Goal: Task Accomplishment & Management: Complete application form

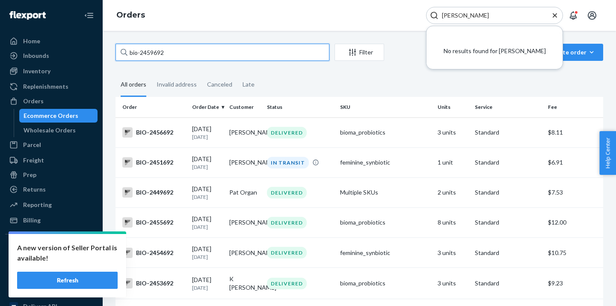
click at [151, 55] on input "bio-2459692" at bounding box center [223, 52] width 214 height 17
paste input "368211"
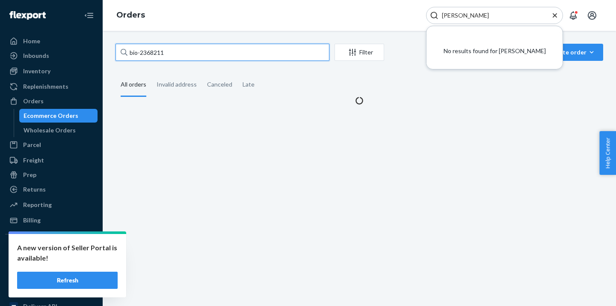
type input "bio-2368211"
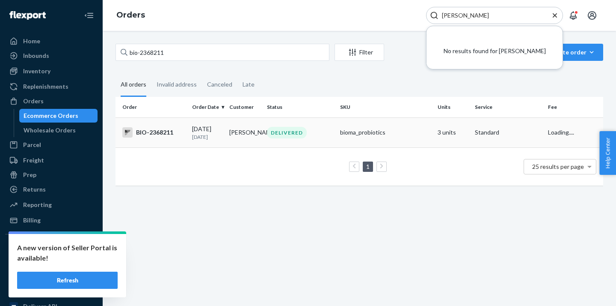
click at [310, 130] on div "DELIVERED" at bounding box center [300, 133] width 70 height 12
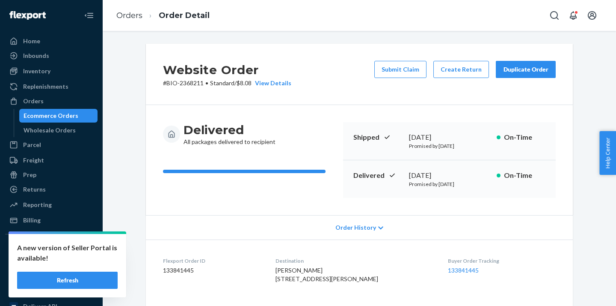
click at [86, 118] on div "Ecommerce Orders" at bounding box center [58, 116] width 77 height 12
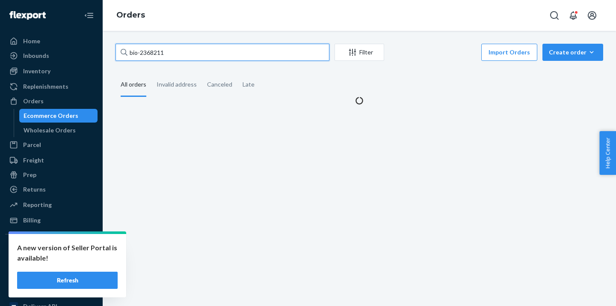
click at [157, 54] on input "bio-2368211" at bounding box center [223, 52] width 214 height 17
paste input "512173"
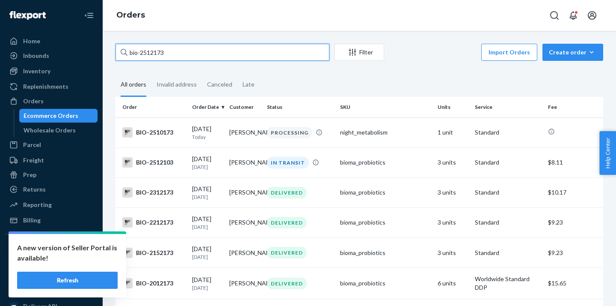
click at [152, 51] on input "bio-2512173" at bounding box center [223, 52] width 214 height 17
paste input "482325"
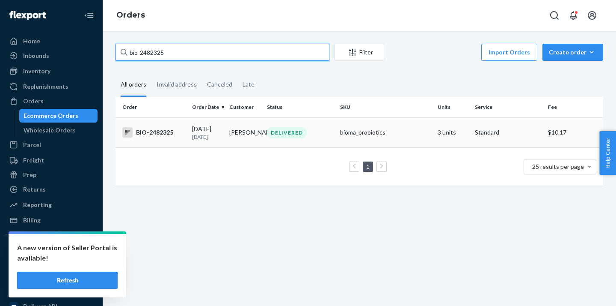
type input "bio-2482325"
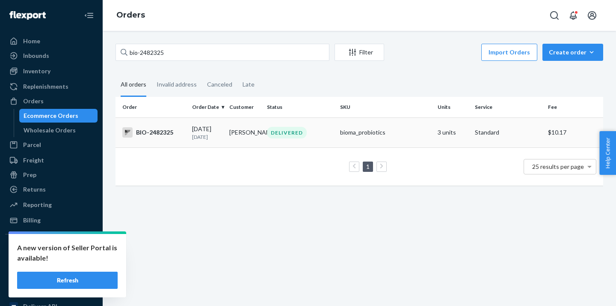
click at [238, 138] on td "Karen Gates" at bounding box center [244, 132] width 37 height 30
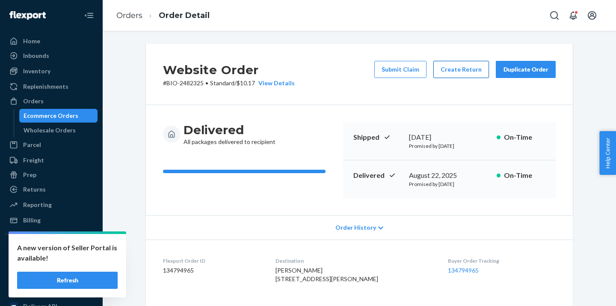
click at [450, 68] on button "Create Return" at bounding box center [462, 69] width 56 height 17
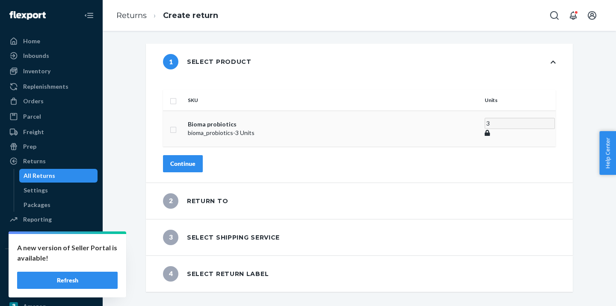
click at [177, 124] on input "checkbox" at bounding box center [173, 128] width 7 height 9
checkbox input "true"
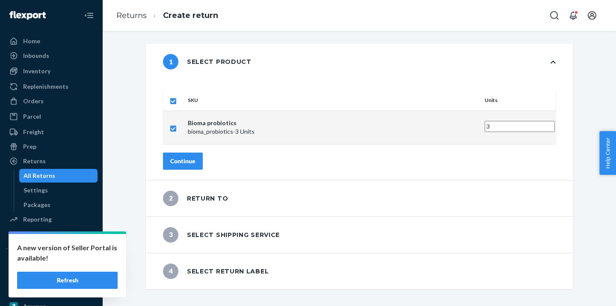
click at [196, 157] on div "Continue" at bounding box center [182, 161] width 25 height 9
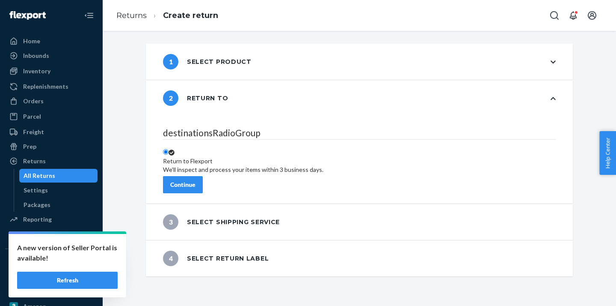
click at [196, 181] on div "Continue" at bounding box center [182, 184] width 25 height 9
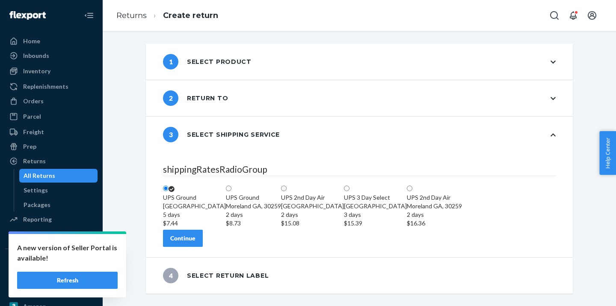
click at [196, 242] on div "Continue" at bounding box center [182, 238] width 25 height 9
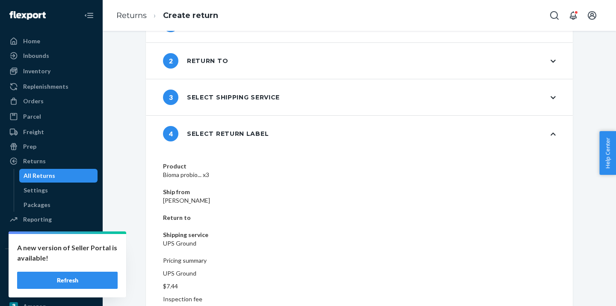
scroll to position [43, 0]
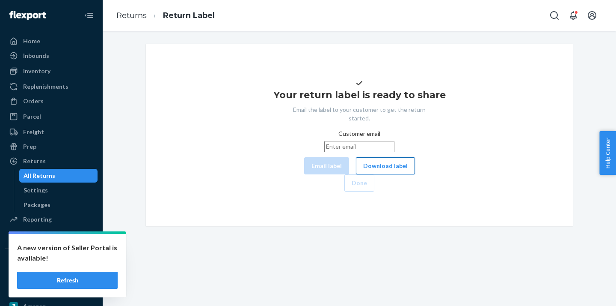
click at [356, 174] on button "Download label" at bounding box center [385, 165] width 59 height 17
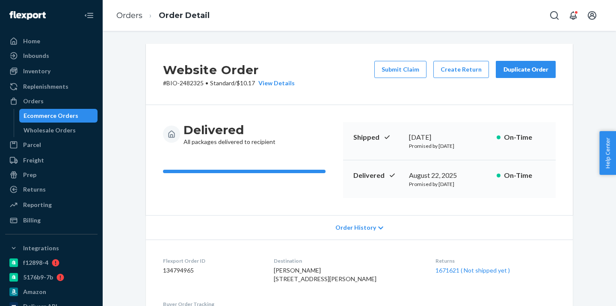
click at [76, 113] on div "Ecommerce Orders" at bounding box center [58, 116] width 77 height 12
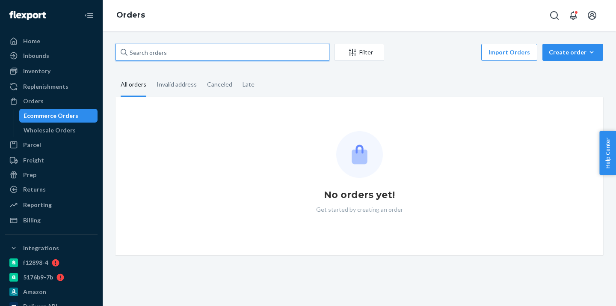
click at [154, 54] on input "text" at bounding box center [223, 52] width 214 height 17
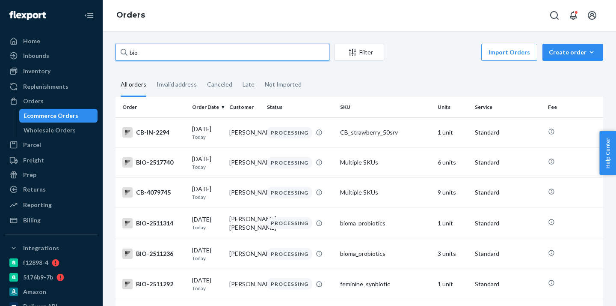
paste input "1559403"
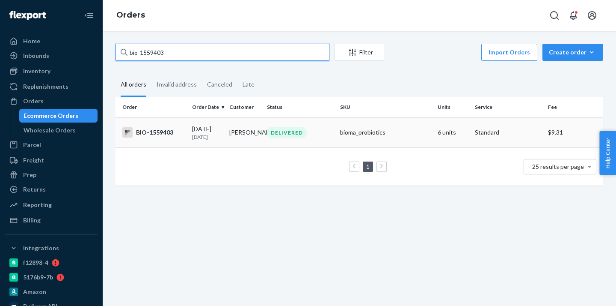
type input "bio-1559403"
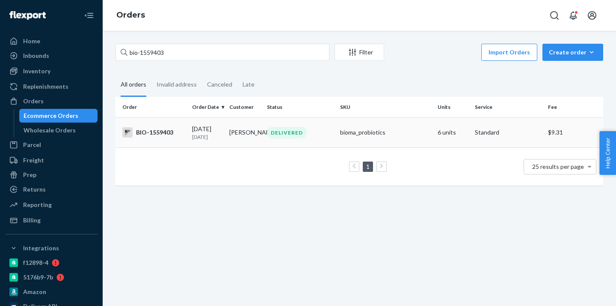
click at [253, 129] on td "[PERSON_NAME]" at bounding box center [244, 132] width 37 height 30
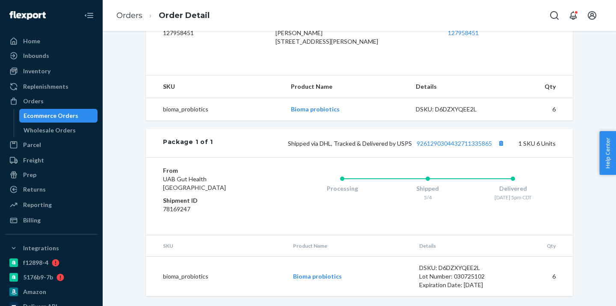
scroll to position [255, 0]
click at [447, 143] on link "9261290304432711335865" at bounding box center [454, 142] width 75 height 7
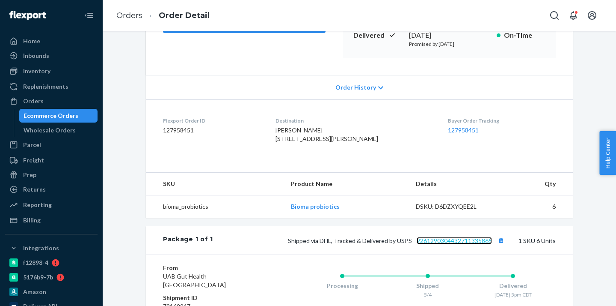
scroll to position [0, 0]
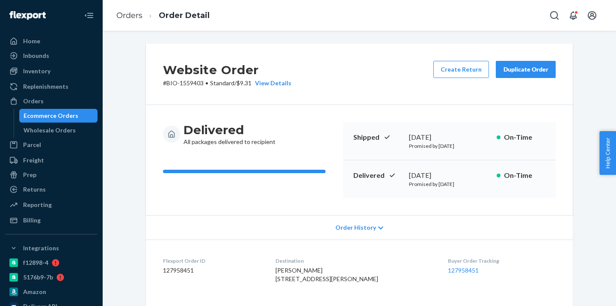
drag, startPoint x: 449, startPoint y: 176, endPoint x: 411, endPoint y: 177, distance: 38.1
click at [411, 177] on div "[DATE]" at bounding box center [449, 175] width 81 height 10
copy div "[DATE]"
click at [83, 113] on div "Ecommerce Orders" at bounding box center [58, 116] width 77 height 12
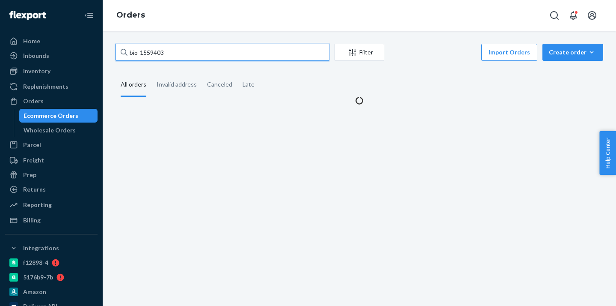
click at [149, 49] on input "bio-1559403" at bounding box center [223, 52] width 214 height 17
paste input "2311148"
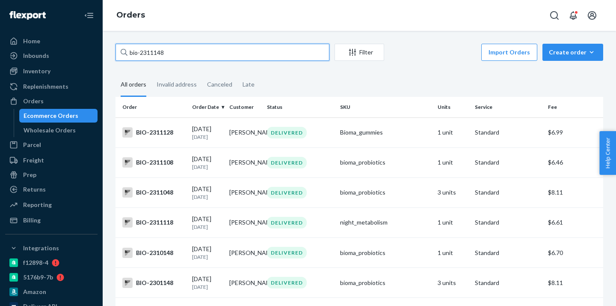
click at [154, 53] on input "bio-2311148" at bounding box center [223, 52] width 214 height 17
paste input "59"
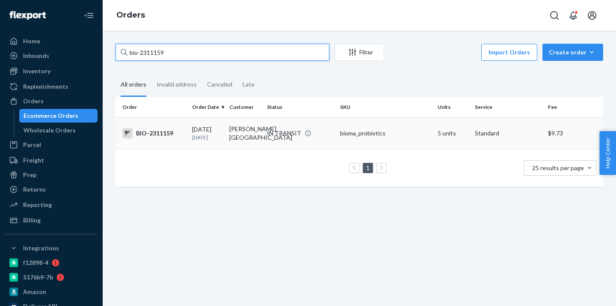
type input "bio-2311159"
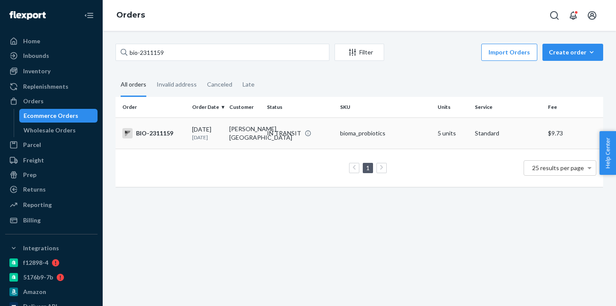
click at [243, 137] on td "[PERSON_NAME][GEOGRAPHIC_DATA]" at bounding box center [244, 132] width 37 height 31
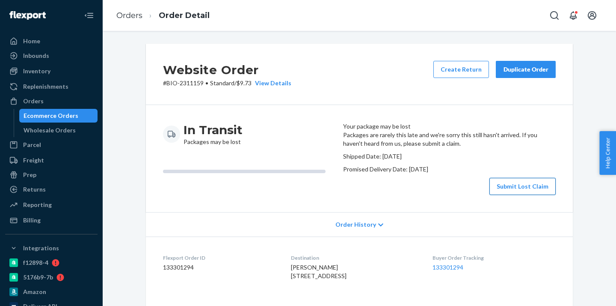
click at [518, 195] on button "Submit Lost Claim" at bounding box center [523, 186] width 66 height 17
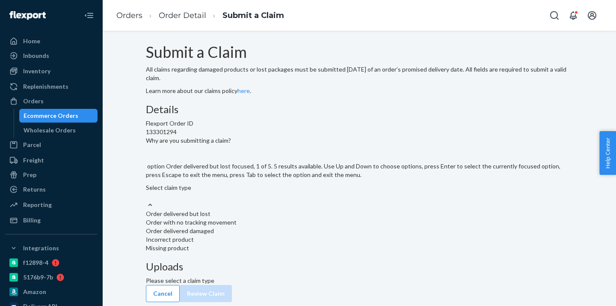
click at [280, 200] on div "Select claim type" at bounding box center [359, 191] width 427 height 17
click at [147, 200] on input "Why are you submitting a claim? option Order delivered but lost focused, 1 of 5…" at bounding box center [146, 196] width 1 height 9
click at [266, 226] on div "Order with no tracking movement" at bounding box center [359, 222] width 427 height 9
click at [147, 200] on input "Why are you submitting a claim? option Order with no tracking movement focused,…" at bounding box center [146, 196] width 1 height 9
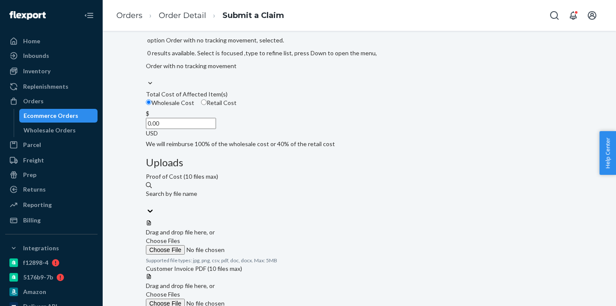
scroll to position [139, 0]
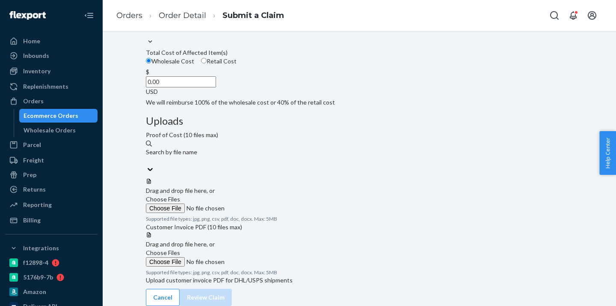
click at [188, 289] on div "Cancel Review Claim" at bounding box center [359, 297] width 427 height 17
click at [166, 289] on button "Cancel" at bounding box center [163, 297] width 34 height 17
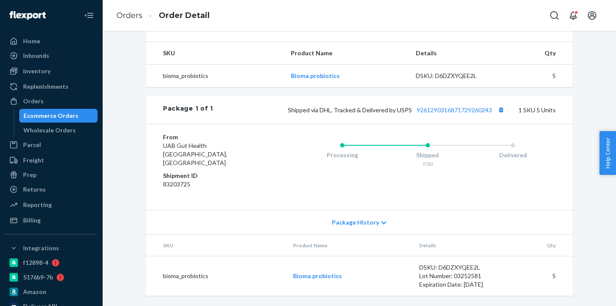
scroll to position [300, 0]
click at [457, 114] on div "Shipped via DHL, Tracked & Delivered by USPS 9261290316871729260243 1 SKU 5 Uni…" at bounding box center [384, 109] width 343 height 11
click at [457, 113] on link "9261290316871729260243" at bounding box center [454, 109] width 75 height 7
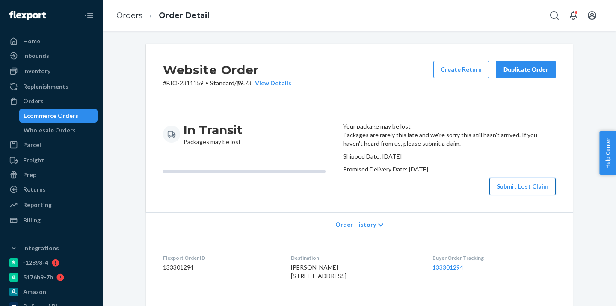
click at [520, 195] on button "Submit Lost Claim" at bounding box center [523, 186] width 66 height 17
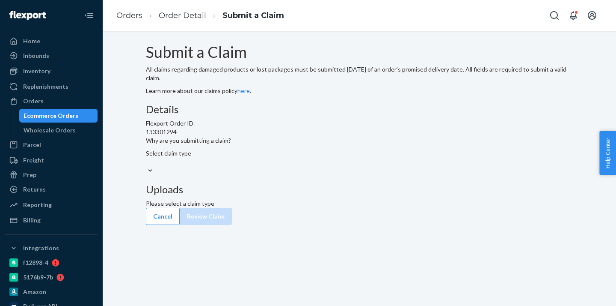
click at [275, 166] on div "Select claim type" at bounding box center [359, 157] width 427 height 17
click at [147, 166] on input "Why are you submitting a claim? Select claim type" at bounding box center [146, 162] width 1 height 9
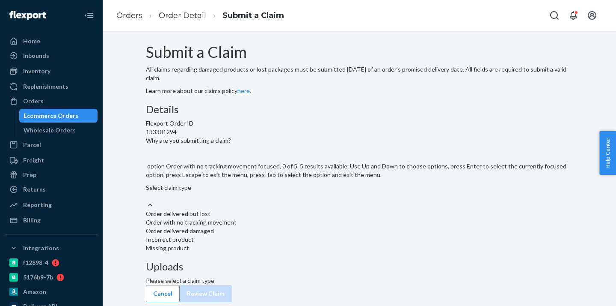
click at [259, 226] on div "Order with no tracking movement" at bounding box center [359, 222] width 427 height 9
click at [147, 200] on input "Why are you submitting a claim? option Order with no tracking movement focused,…" at bounding box center [146, 196] width 1 height 9
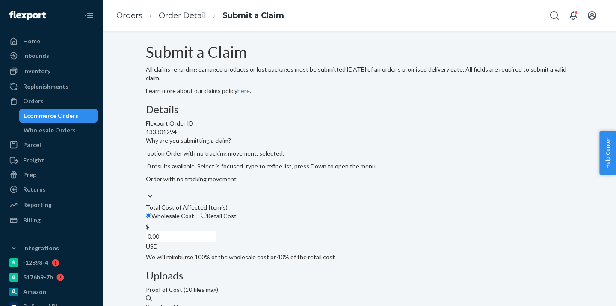
click at [216, 242] on input "0.00" at bounding box center [181, 236] width 70 height 11
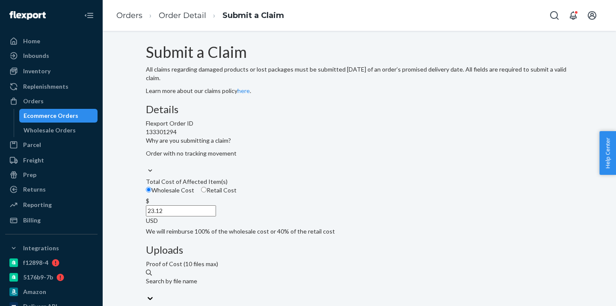
scroll to position [49, 0]
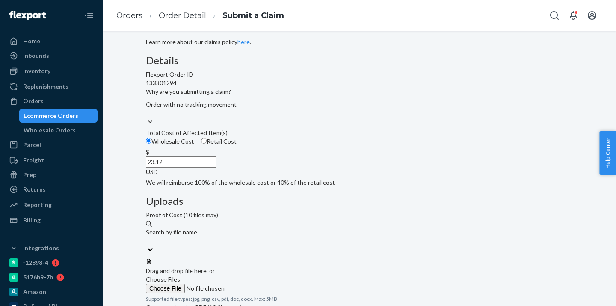
type input "23.12"
click at [180, 275] on span "Choose Files" at bounding box center [163, 278] width 34 height 7
click at [262, 283] on input "Choose Files" at bounding box center [204, 287] width 116 height 9
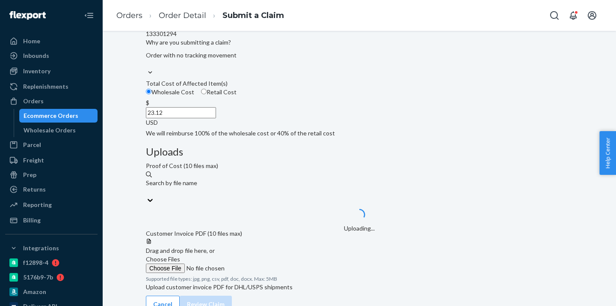
scroll to position [111, 0]
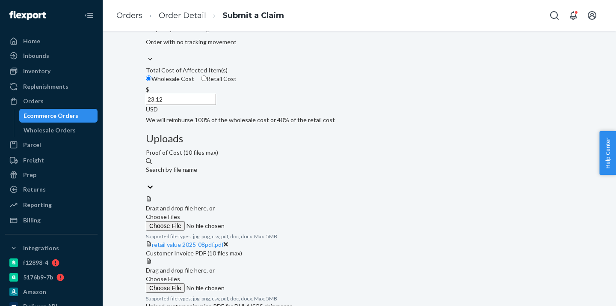
click at [180, 275] on span "Choose Files" at bounding box center [163, 278] width 34 height 7
click at [262, 283] on input "Choose Files" at bounding box center [204, 287] width 116 height 9
click at [180, 275] on span "Choose Files" at bounding box center [163, 278] width 34 height 7
click at [262, 283] on input "Choose Files" at bounding box center [204, 287] width 116 height 9
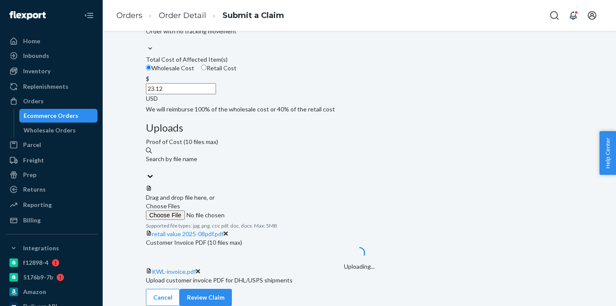
scroll to position [205, 0]
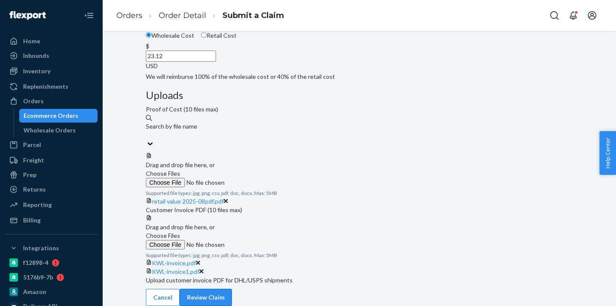
click at [232, 294] on button "Review Claim" at bounding box center [206, 297] width 52 height 17
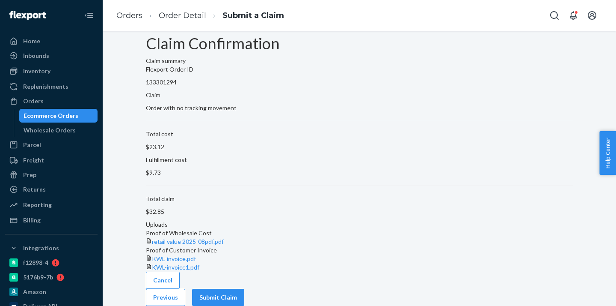
scroll to position [49, 0]
click at [244, 294] on button "Submit Claim" at bounding box center [218, 297] width 52 height 17
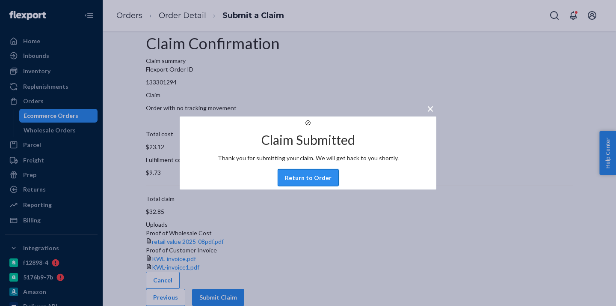
click at [305, 186] on button "Return to Order" at bounding box center [308, 177] width 61 height 17
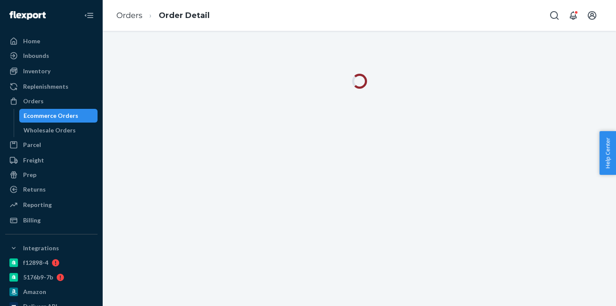
click at [80, 116] on div "Ecommerce Orders" at bounding box center [58, 116] width 77 height 12
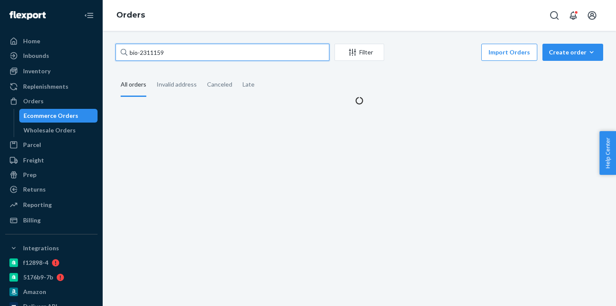
click at [161, 52] on input "bio-2311159" at bounding box center [223, 52] width 214 height 17
paste input "245312"
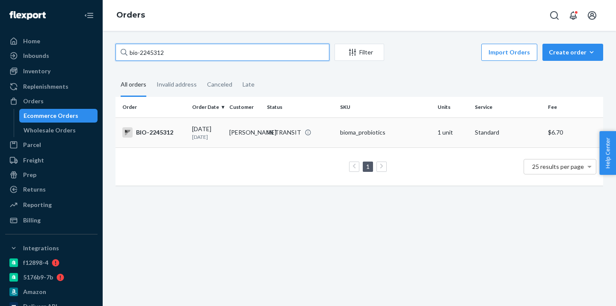
type input "bio-2245312"
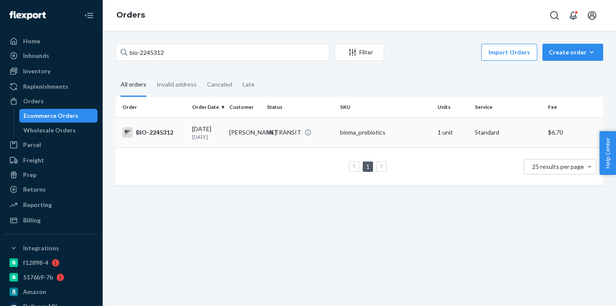
click at [234, 126] on td "[PERSON_NAME]" at bounding box center [244, 132] width 37 height 30
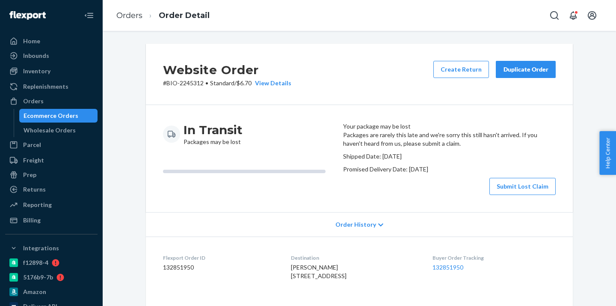
click at [515, 195] on button "Submit Lost Claim" at bounding box center [523, 186] width 66 height 17
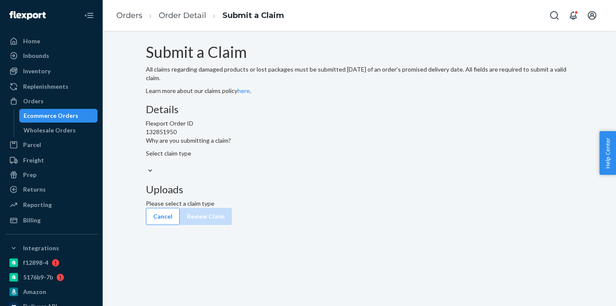
click at [274, 158] on div "Select claim type" at bounding box center [359, 153] width 427 height 9
click at [147, 166] on input "Why are you submitting a claim? Select claim type" at bounding box center [146, 162] width 1 height 9
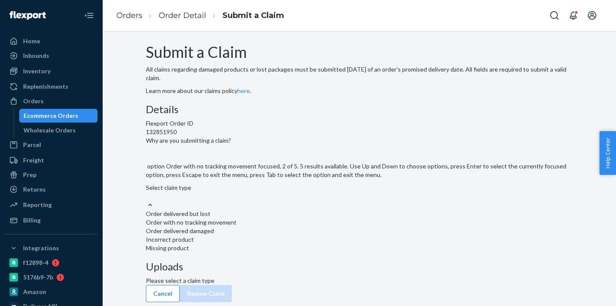
scroll to position [22, 0]
click at [177, 285] on div "Cancel Review Claim" at bounding box center [359, 293] width 427 height 17
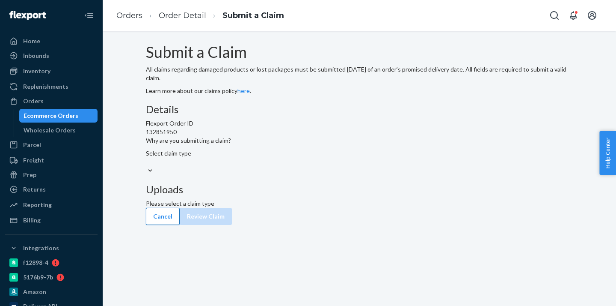
click at [177, 225] on button "Cancel" at bounding box center [163, 216] width 34 height 17
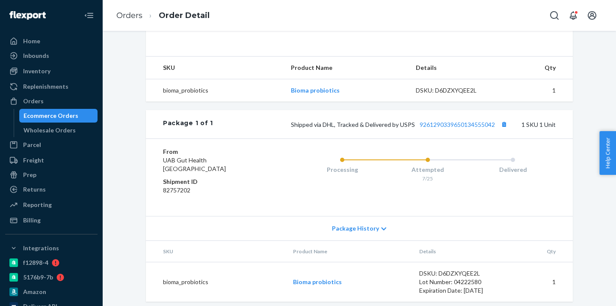
scroll to position [300, 0]
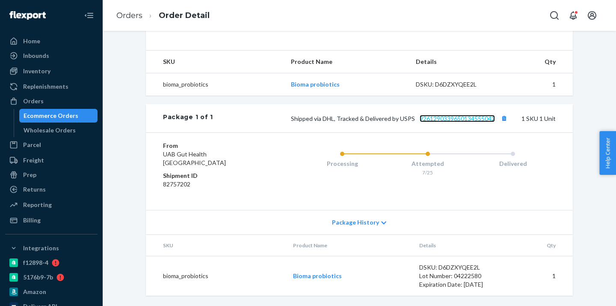
click at [455, 117] on link "9261290339650134555042" at bounding box center [457, 118] width 75 height 7
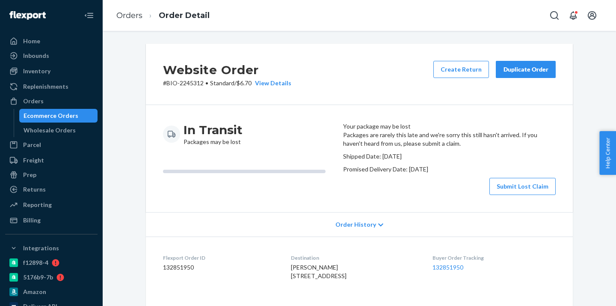
click at [71, 115] on div "Ecommerce Orders" at bounding box center [51, 115] width 55 height 9
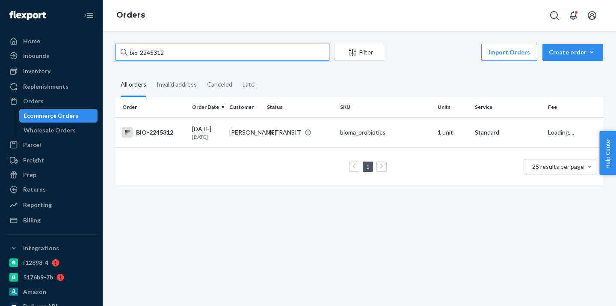
click at [155, 52] on input "bio-2245312" at bounding box center [223, 52] width 214 height 17
paste input "454298"
type input "bio-2454298"
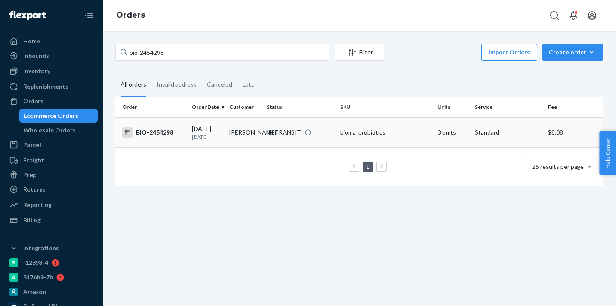
click at [253, 141] on td "[PERSON_NAME]" at bounding box center [244, 132] width 37 height 30
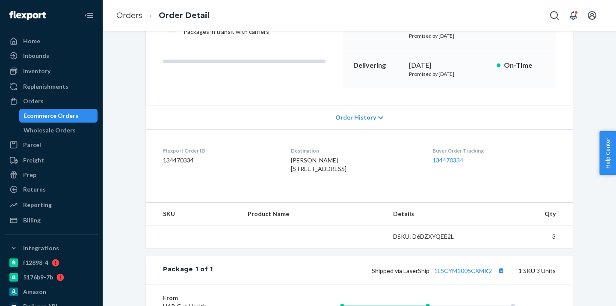
scroll to position [134, 0]
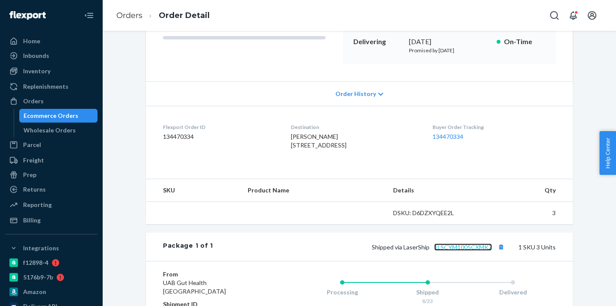
click at [446, 250] on link "1LSCYM1005CXMK2" at bounding box center [463, 246] width 58 height 7
